Goal: Complete Application Form: Complete application form

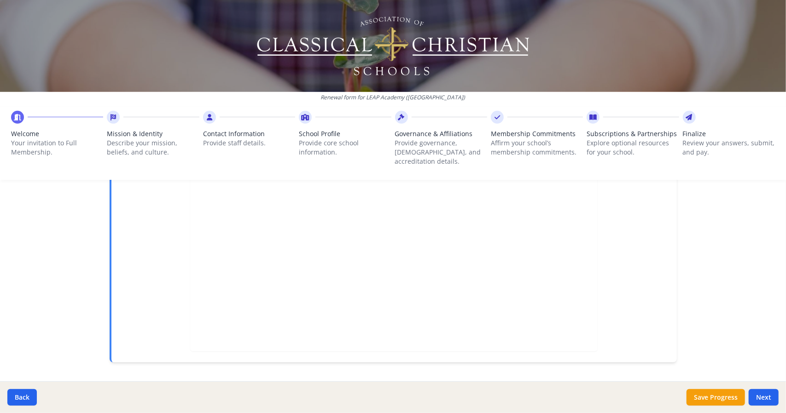
scroll to position [264, 0]
click at [759, 397] on button "Next" at bounding box center [764, 397] width 30 height 17
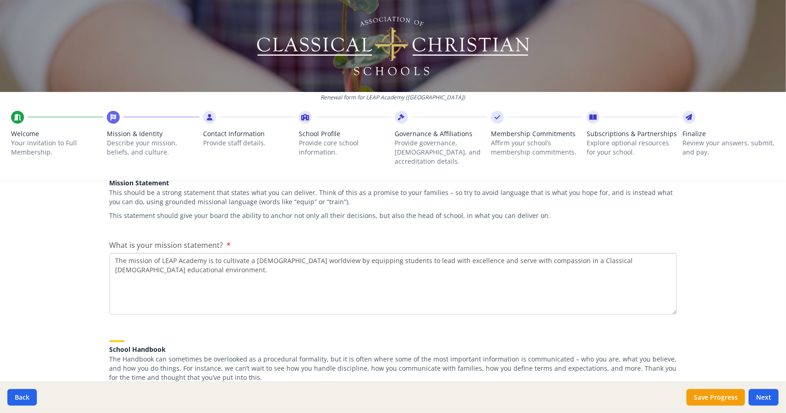
scroll to position [151, 0]
click at [179, 268] on textarea "The mission of LEAP Academy is to cultivate a Biblical worldview by equipping s…" at bounding box center [393, 284] width 567 height 62
click at [162, 253] on textarea "The mission of LEAP Academy is to cultivate a Biblical worldview by equipping s…" at bounding box center [393, 284] width 567 height 62
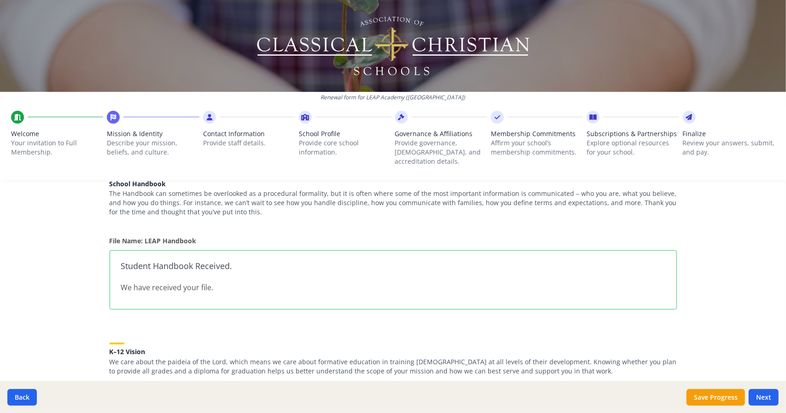
scroll to position [317, 0]
click at [156, 262] on div "Student Handbook Received. We have received your file." at bounding box center [393, 279] width 567 height 59
click at [154, 236] on p "File Name: LEAP Handbook" at bounding box center [393, 241] width 567 height 10
click at [145, 262] on div "Student Handbook Received. We have received your file." at bounding box center [393, 279] width 567 height 59
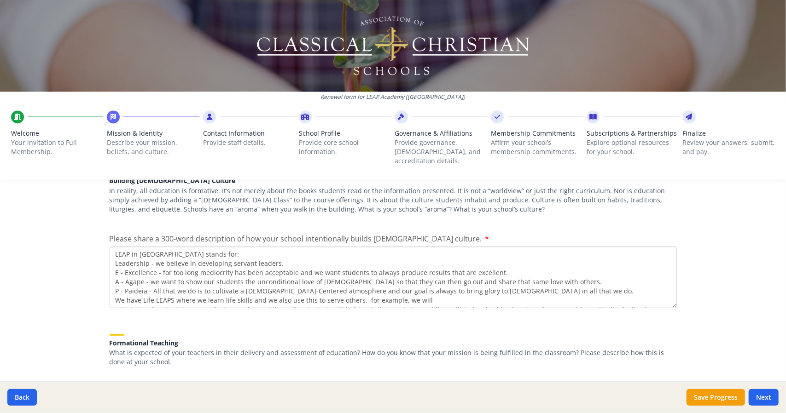
scroll to position [1178, 0]
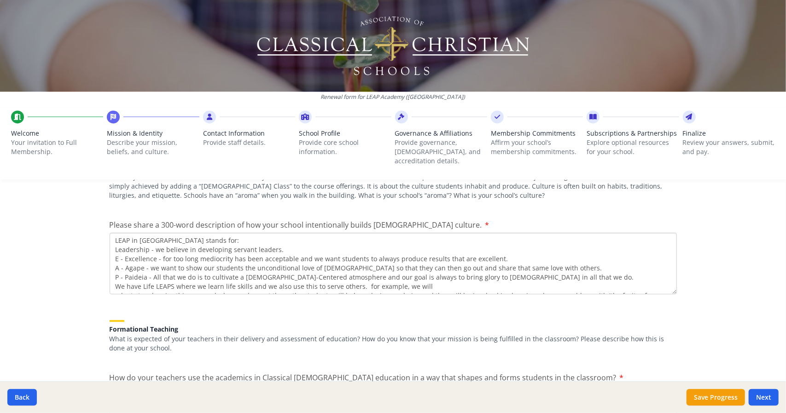
click at [145, 251] on textarea "LEAP in LEAP Academy stands for: Leadership - we believe in developing servant …" at bounding box center [393, 264] width 567 height 62
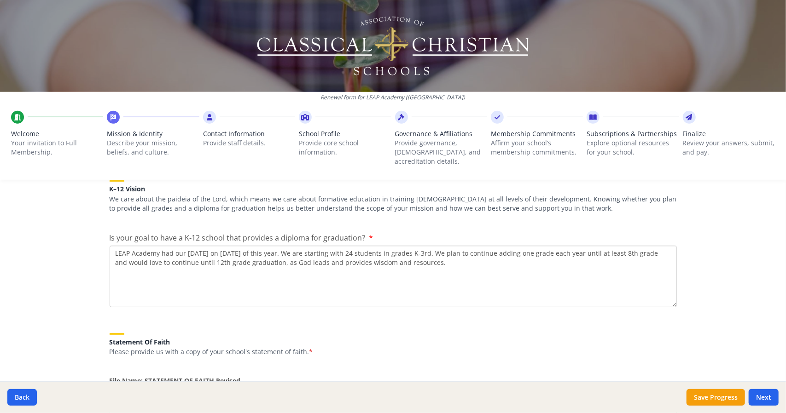
scroll to position [407, 0]
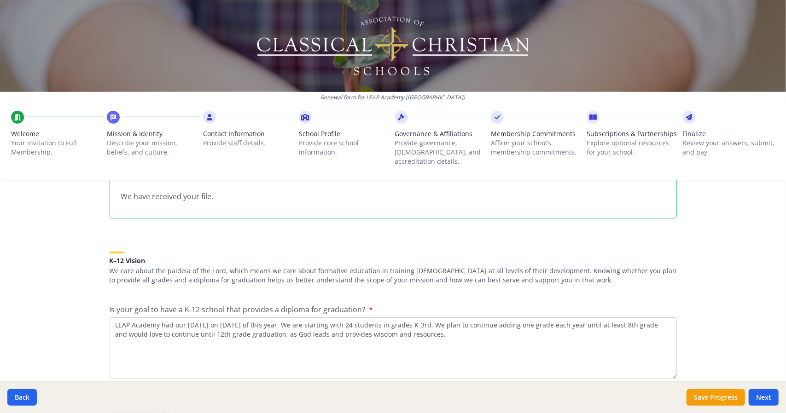
click at [229, 135] on span "Contact Information" at bounding box center [249, 133] width 92 height 9
click at [207, 113] on icon at bounding box center [210, 117] width 6 height 9
drag, startPoint x: 437, startPoint y: 98, endPoint x: 364, endPoint y: 97, distance: 73.7
click at [364, 97] on p "Renewal form for LEAP Academy (GA)" at bounding box center [393, 97] width 786 height 7
